Goal: Information Seeking & Learning: Compare options

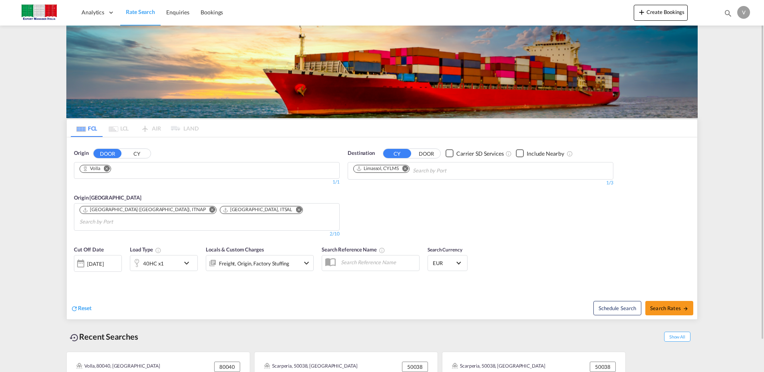
click at [135, 153] on button "CY" at bounding box center [137, 153] width 28 height 9
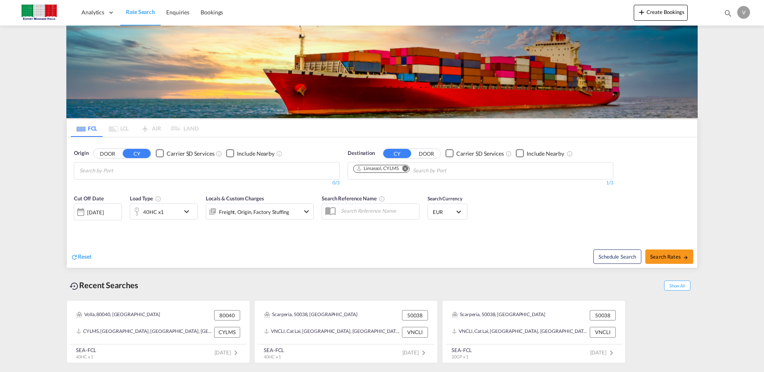
click at [116, 170] on input "Search by Port" at bounding box center [117, 171] width 76 height 13
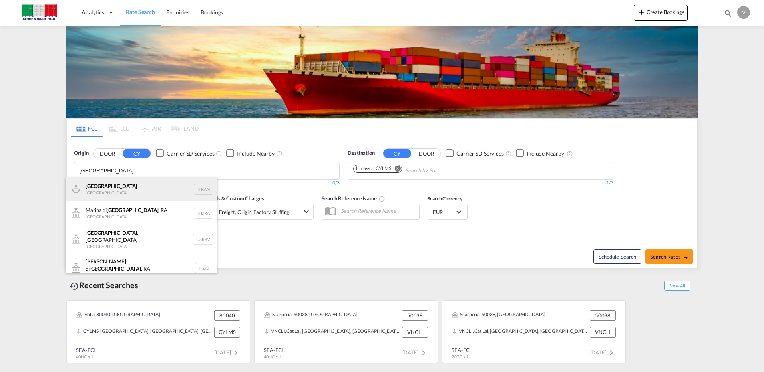
type input "[GEOGRAPHIC_DATA]"
click at [126, 191] on div "Ravenna [GEOGRAPHIC_DATA] ITRAN" at bounding box center [142, 189] width 152 height 24
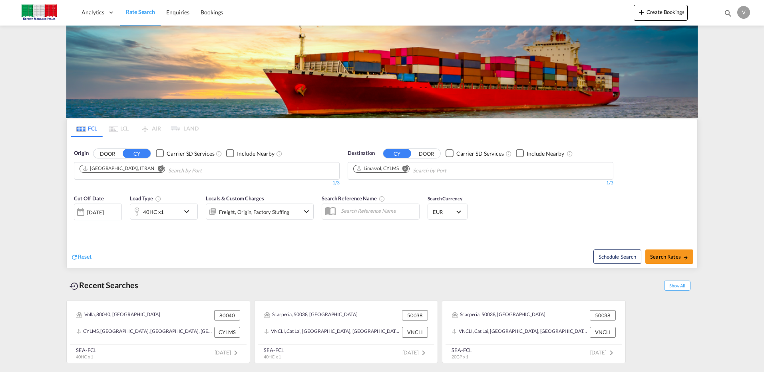
click at [405, 167] on md-icon "Remove" at bounding box center [405, 168] width 6 height 6
type input "m"
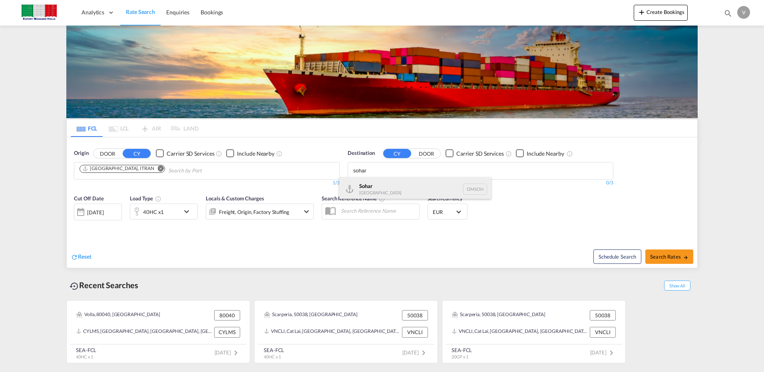
type input "sohar"
click at [375, 187] on div "Sohar [GEOGRAPHIC_DATA] [GEOGRAPHIC_DATA]" at bounding box center [415, 189] width 152 height 24
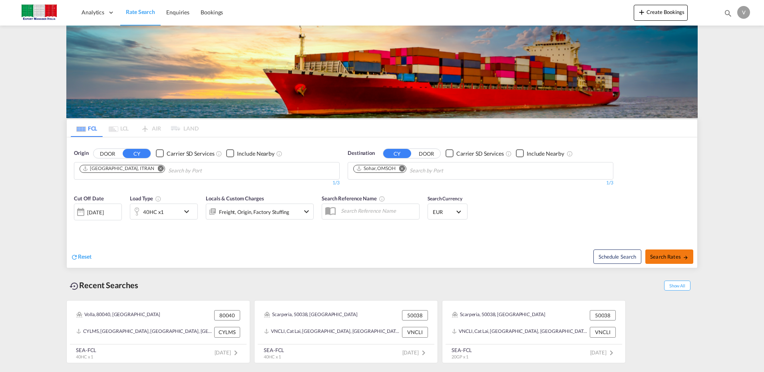
click at [659, 253] on button "Search Rates" at bounding box center [669, 257] width 48 height 14
type input "ITRAN to [GEOGRAPHIC_DATA] / [DATE]"
